Goal: Check status: Check status

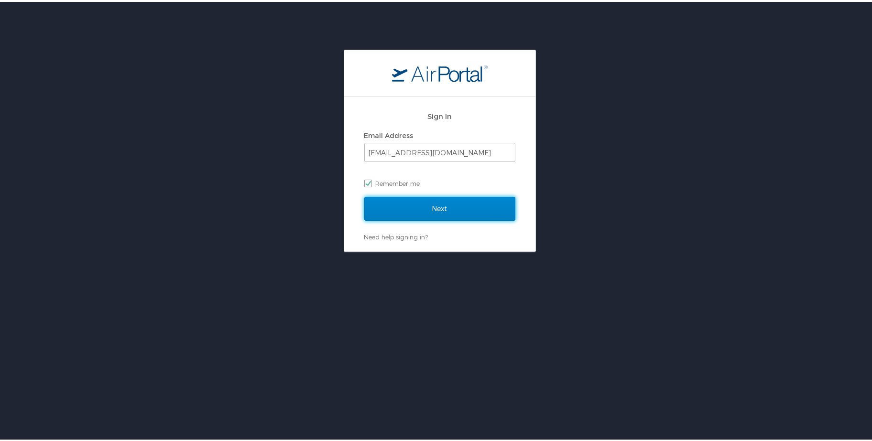
click at [444, 206] on input "Next" at bounding box center [439, 207] width 151 height 24
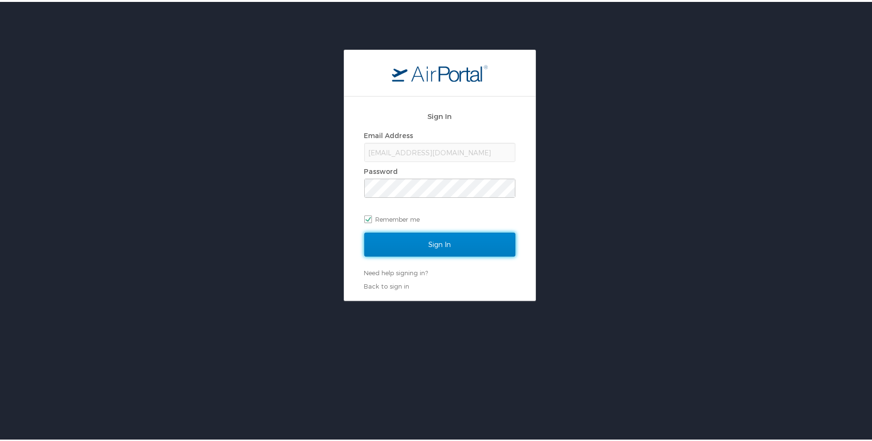
click at [444, 245] on input "Sign In" at bounding box center [439, 243] width 151 height 24
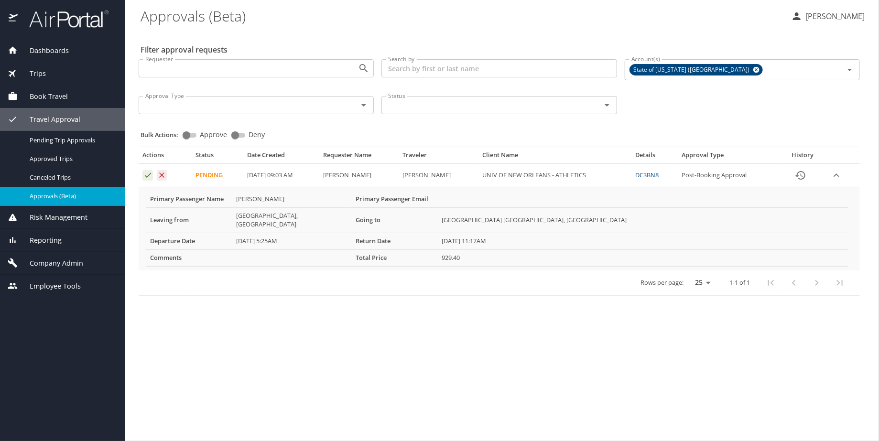
click at [652, 175] on link "DC3BN8" at bounding box center [646, 175] width 23 height 9
